Goal: Complete application form

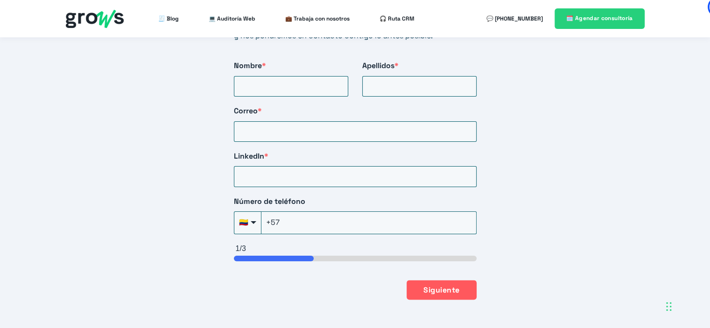
scroll to position [1611, 0]
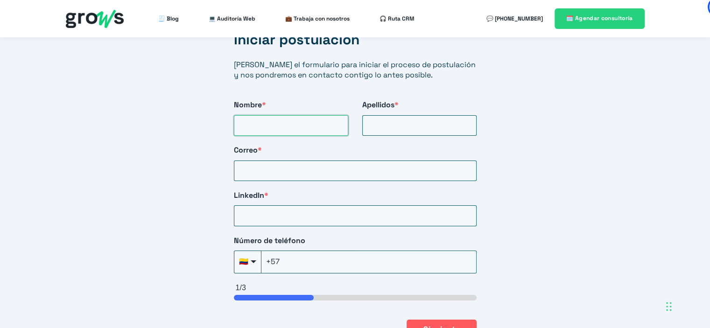
click at [324, 116] on input "Nombre *" at bounding box center [291, 125] width 114 height 21
type input "Lianeth"
type input "[PERSON_NAME]"
type input "[EMAIL_ADDRESS][DOMAIN_NAME]"
click at [330, 205] on input "LinkedIn *" at bounding box center [355, 215] width 243 height 21
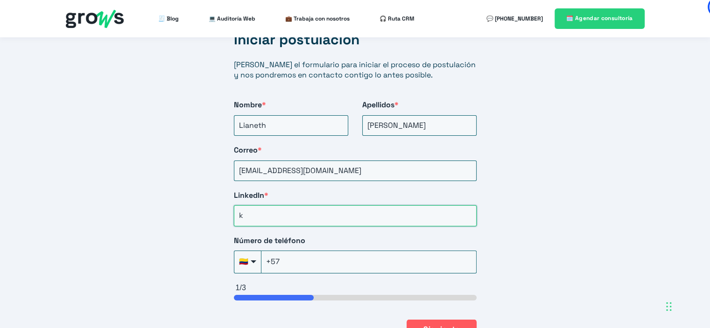
type input "k"
click at [386, 251] on input "+57" at bounding box center [368, 262] width 215 height 22
type input "[PHONE_NUMBER]"
click at [442, 319] on button "Siguiente" at bounding box center [441, 329] width 70 height 20
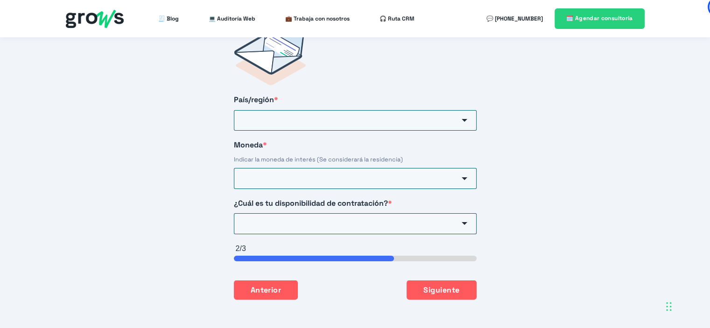
click at [452, 168] on div "HubSpot Form" at bounding box center [464, 178] width 24 height 21
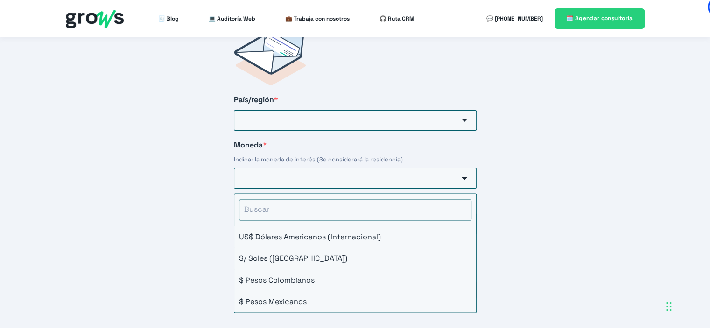
click at [530, 173] on div "Iniciar postulación [PERSON_NAME] el formulario para iniciar el proceso de post…" at bounding box center [355, 164] width 710 height 382
